Goal: Task Accomplishment & Management: Use online tool/utility

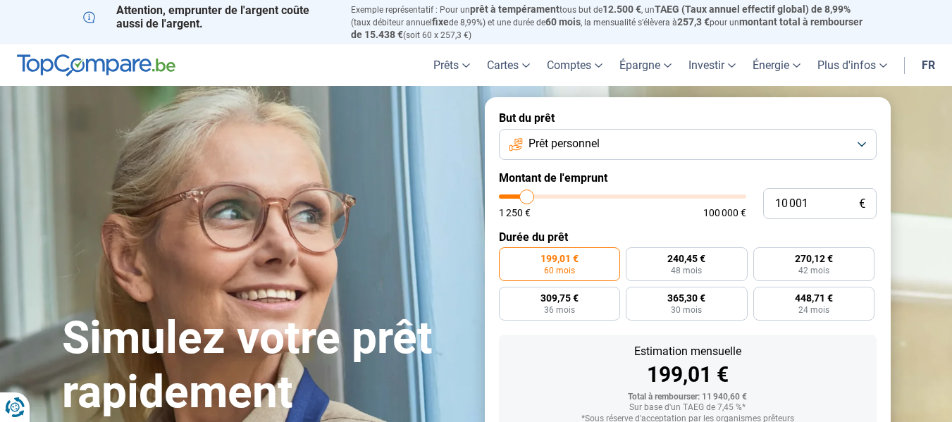
type input "18 000"
type input "18000"
click at [545, 197] on input "range" at bounding box center [622, 196] width 247 height 4
radio input "false"
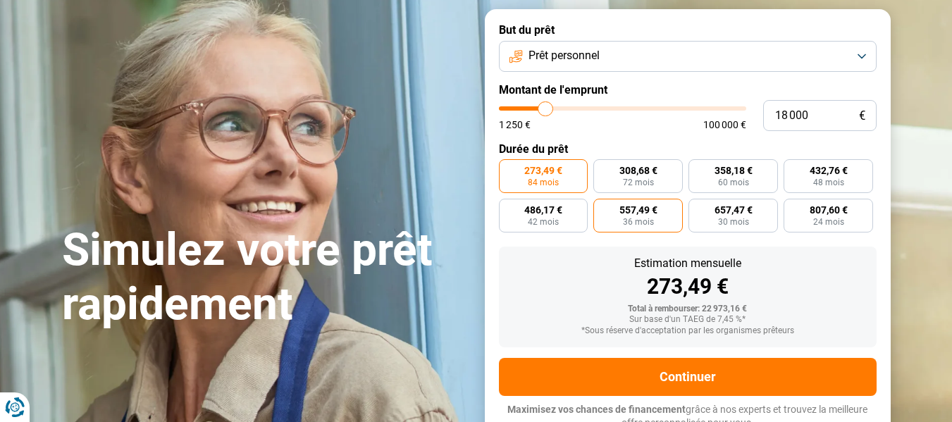
scroll to position [95, 0]
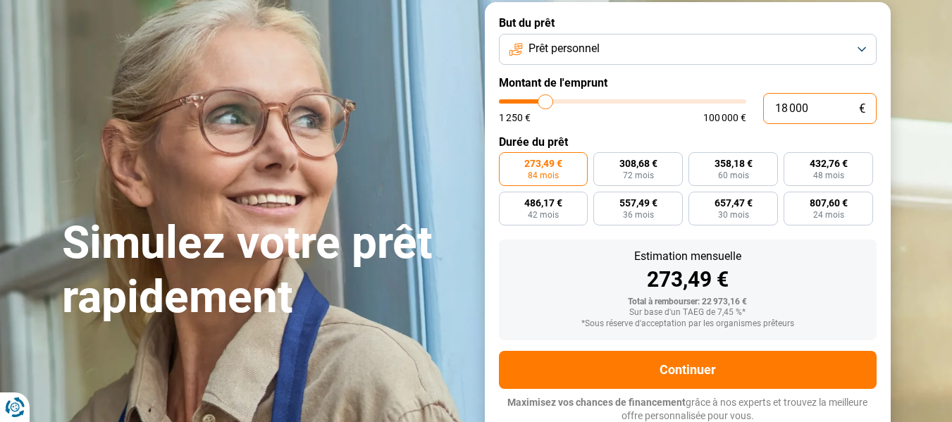
click at [790, 118] on input "18 000" at bounding box center [819, 108] width 113 height 31
drag, startPoint x: 816, startPoint y: 111, endPoint x: 748, endPoint y: 113, distance: 68.4
click at [748, 113] on div "18 000 € 1 250 € 100 000 €" at bounding box center [688, 108] width 378 height 31
type input "0"
type input "1250"
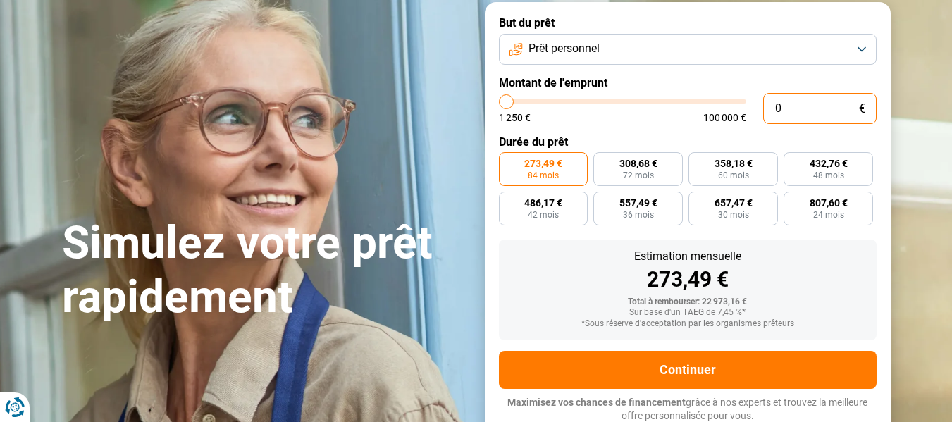
type input "2"
type input "1250"
type input "25"
type input "1250"
type input "250"
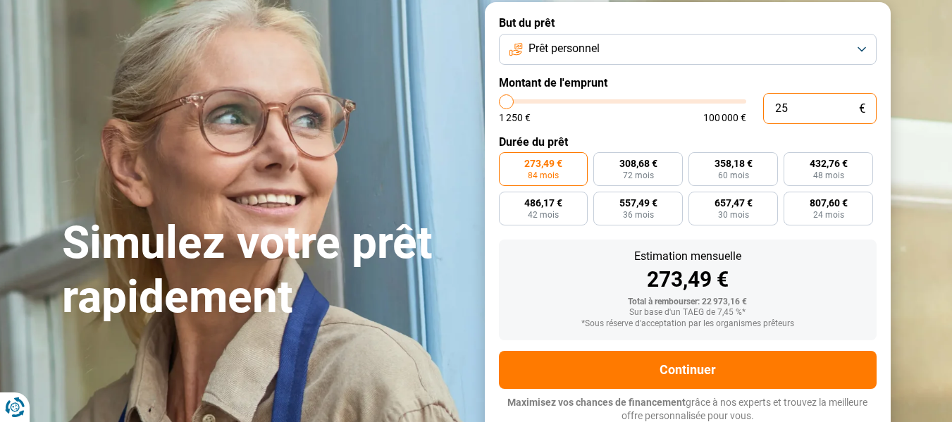
type input "1250"
type input "2 500"
type input "2500"
type input "2 500"
radio input "true"
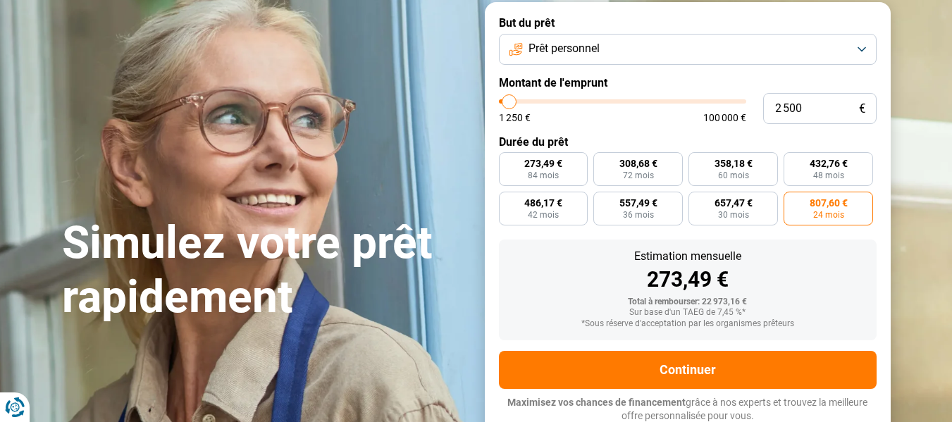
click at [698, 121] on div "2 500 € 1 250 € 100 000 €" at bounding box center [688, 108] width 378 height 31
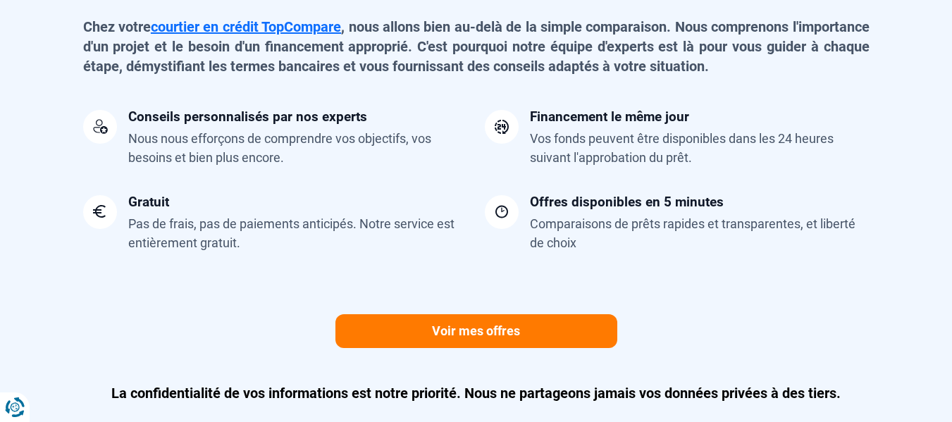
scroll to position [1324, 0]
